Goal: Task Accomplishment & Management: Use online tool/utility

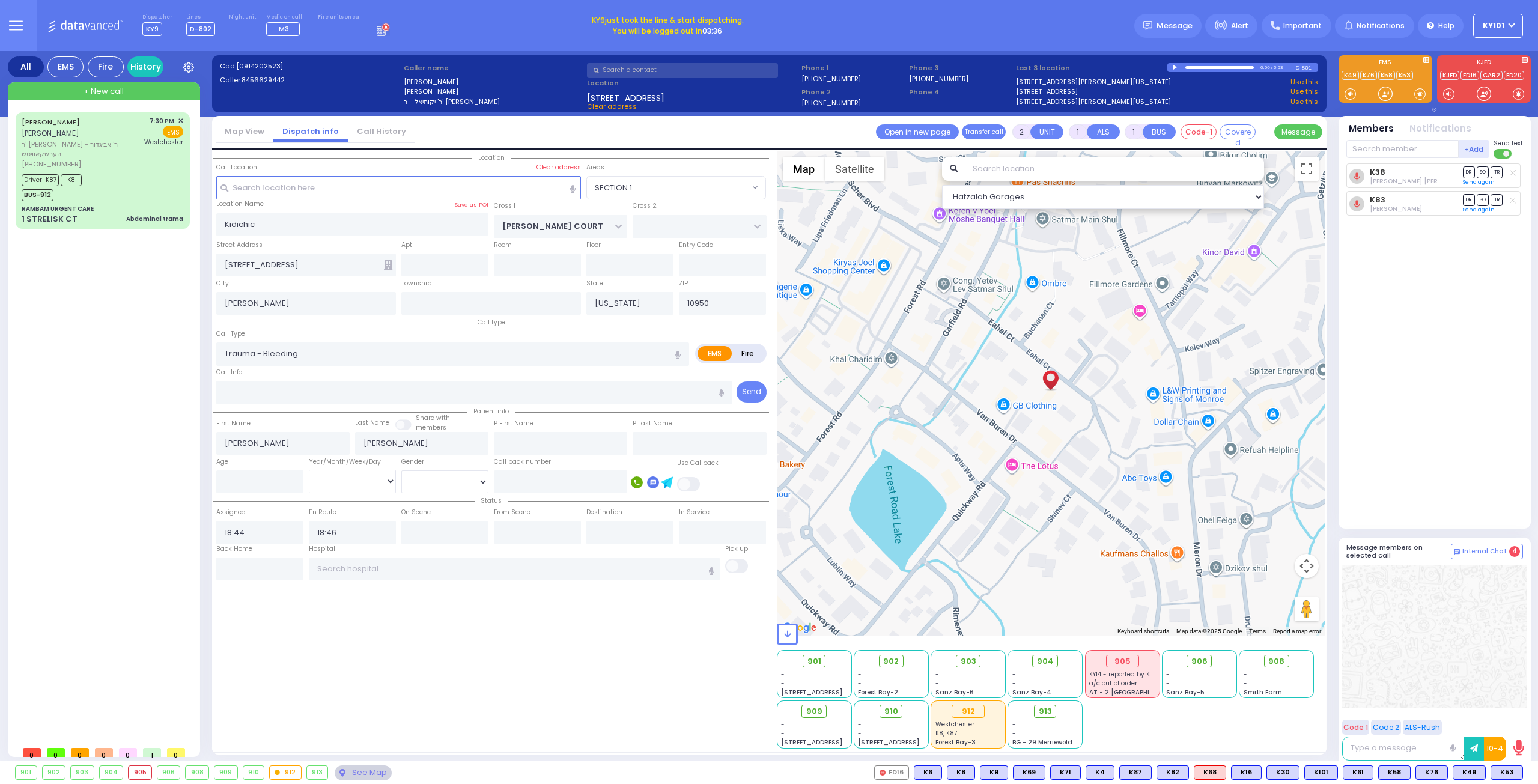
select select "SECTION 1"
select select
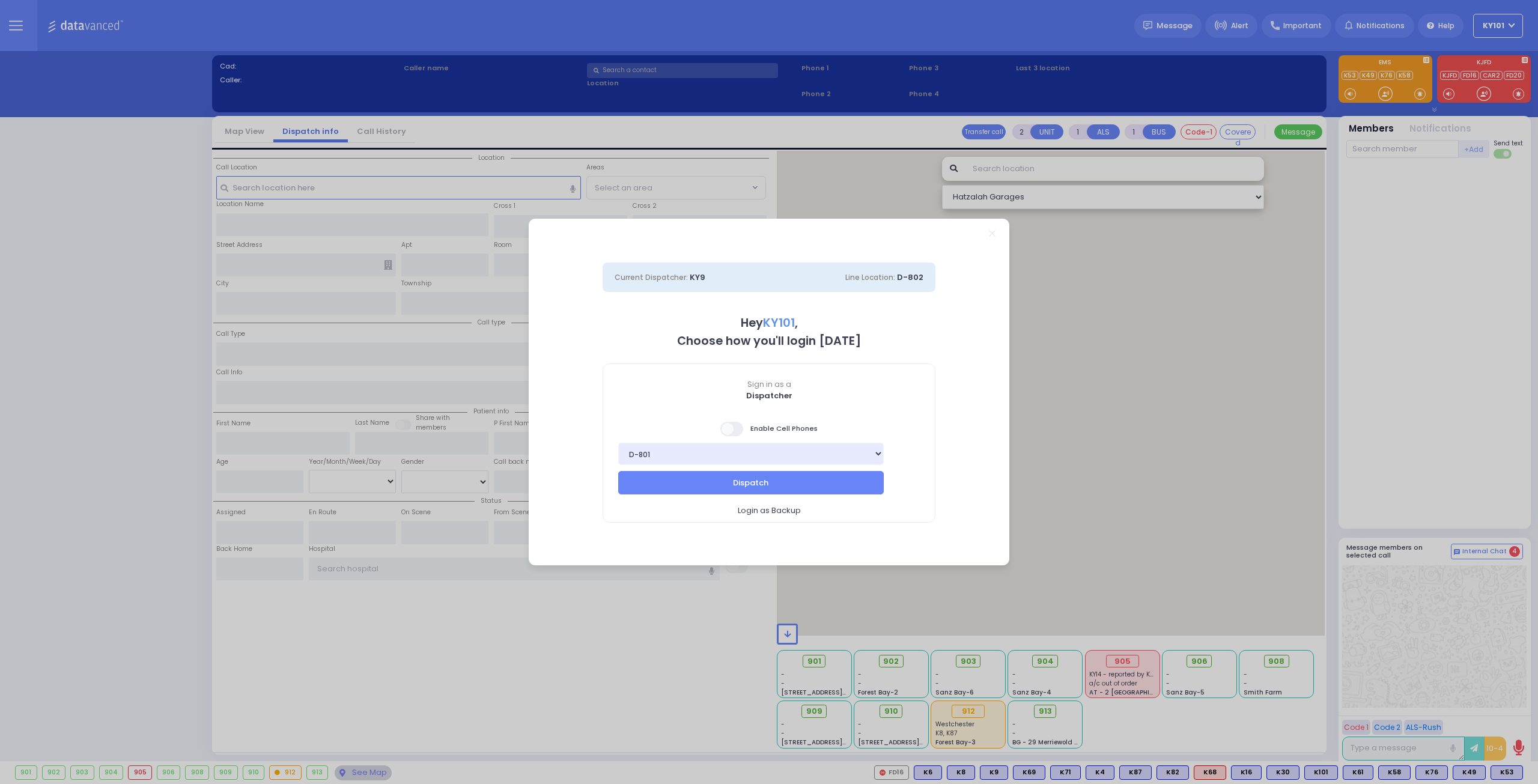
select select "14"
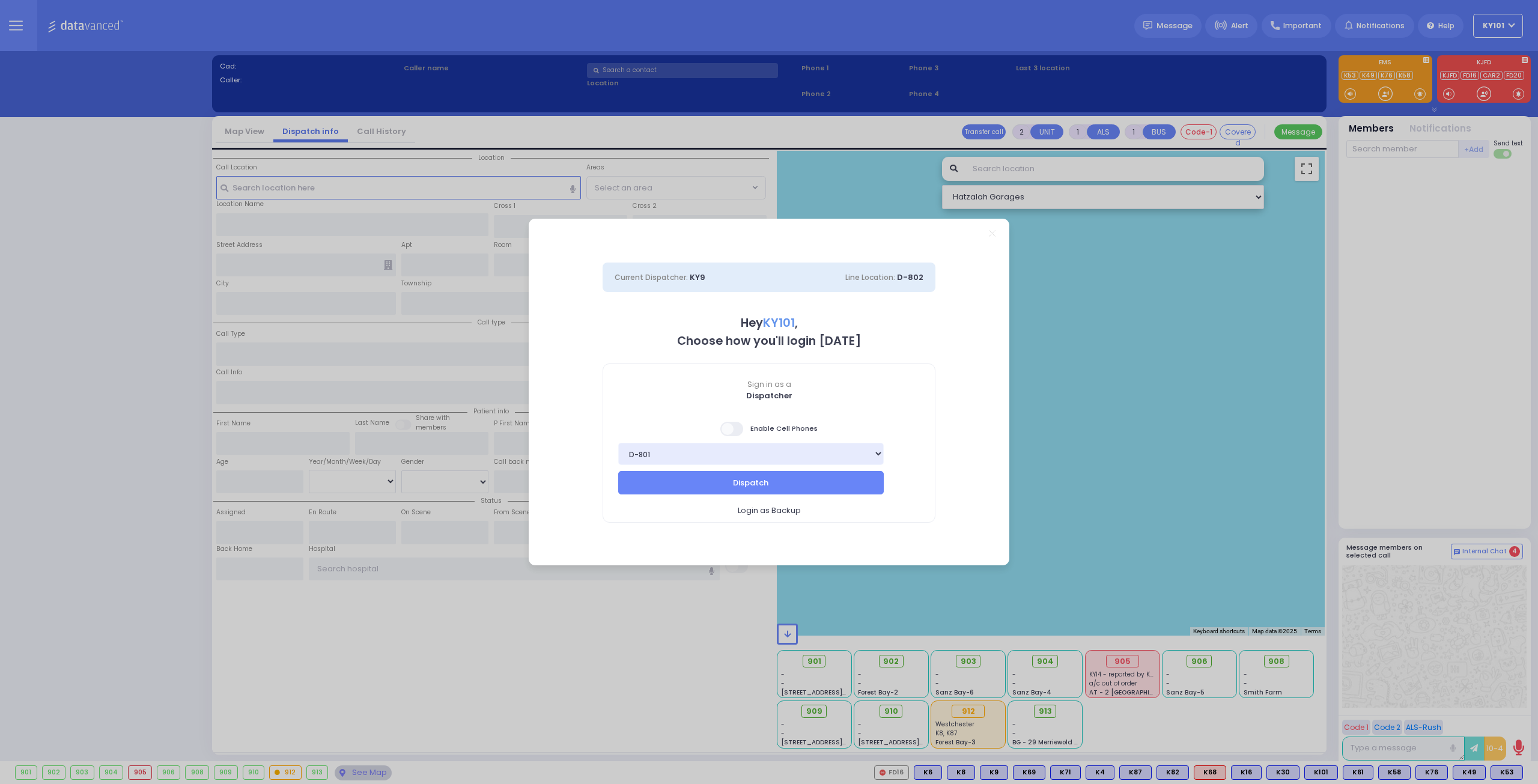
click at [735, 426] on span at bounding box center [733, 429] width 24 height 14
click at [120, 420] on input "checkbox" at bounding box center [120, 420] width 0 height 0
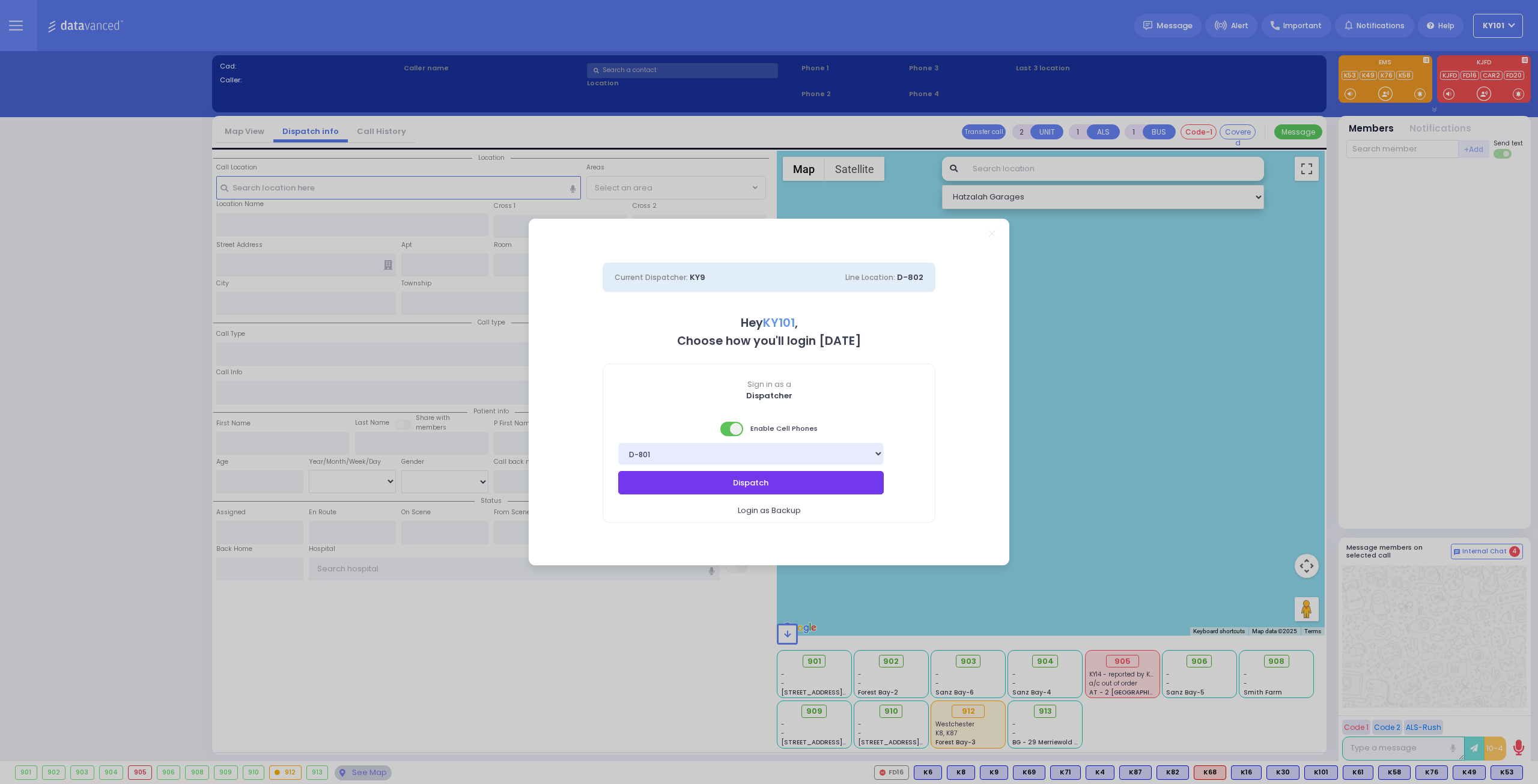
click at [768, 476] on button "Dispatch" at bounding box center [751, 482] width 266 height 23
